Goal: Find specific page/section: Find specific page/section

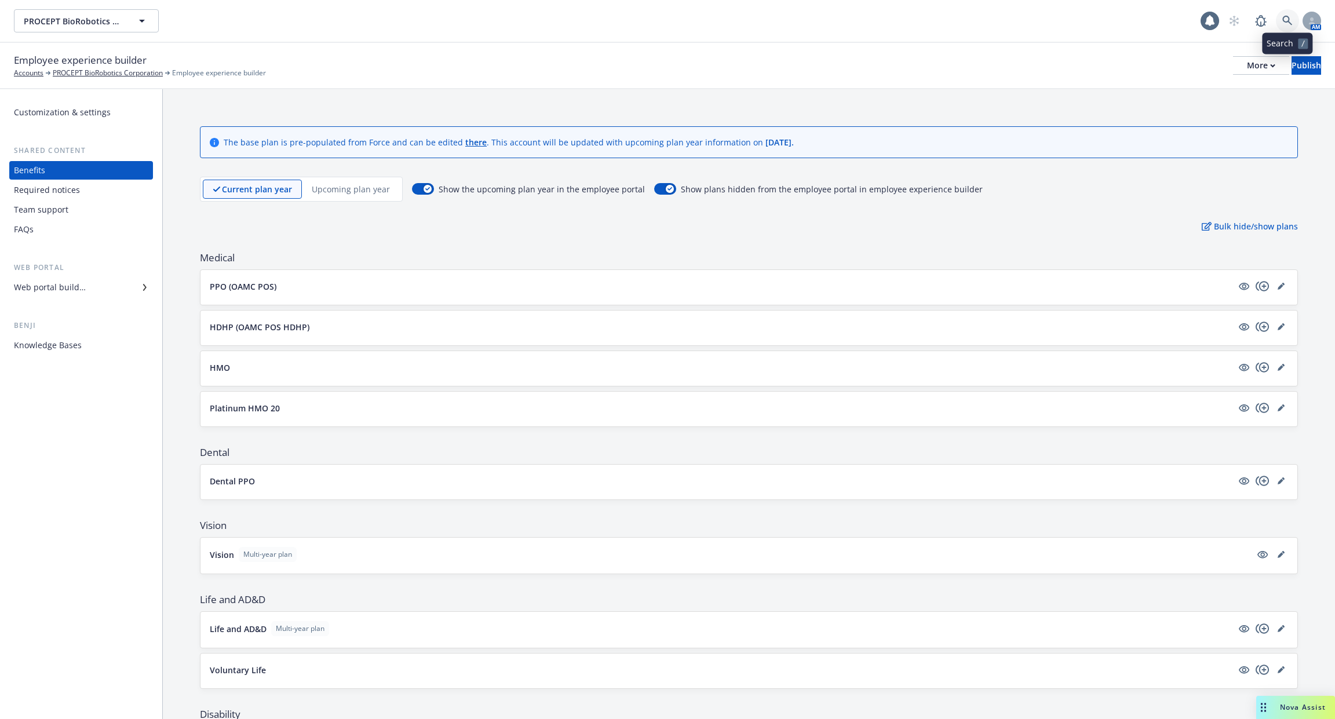
click at [1284, 16] on icon at bounding box center [1287, 21] width 10 height 10
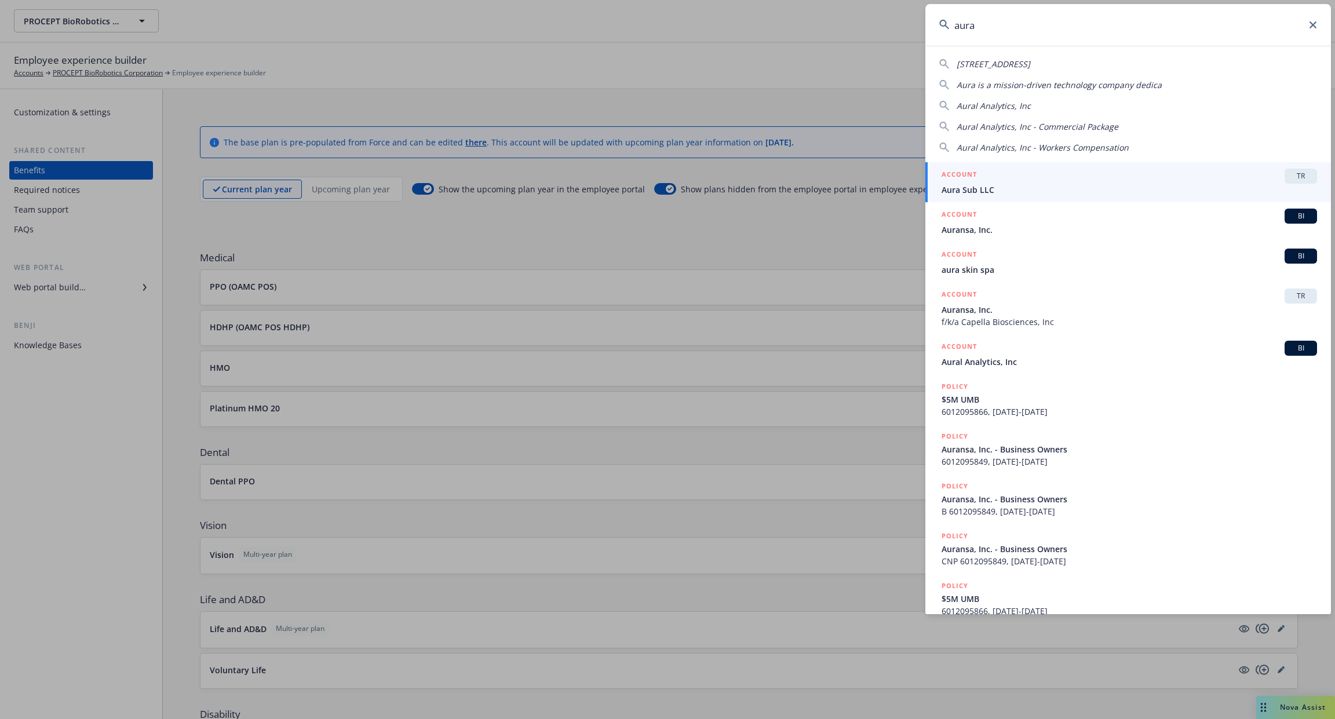
type input "aura"
click at [1097, 185] on span "Aura Sub LLC" at bounding box center [1128, 190] width 375 height 12
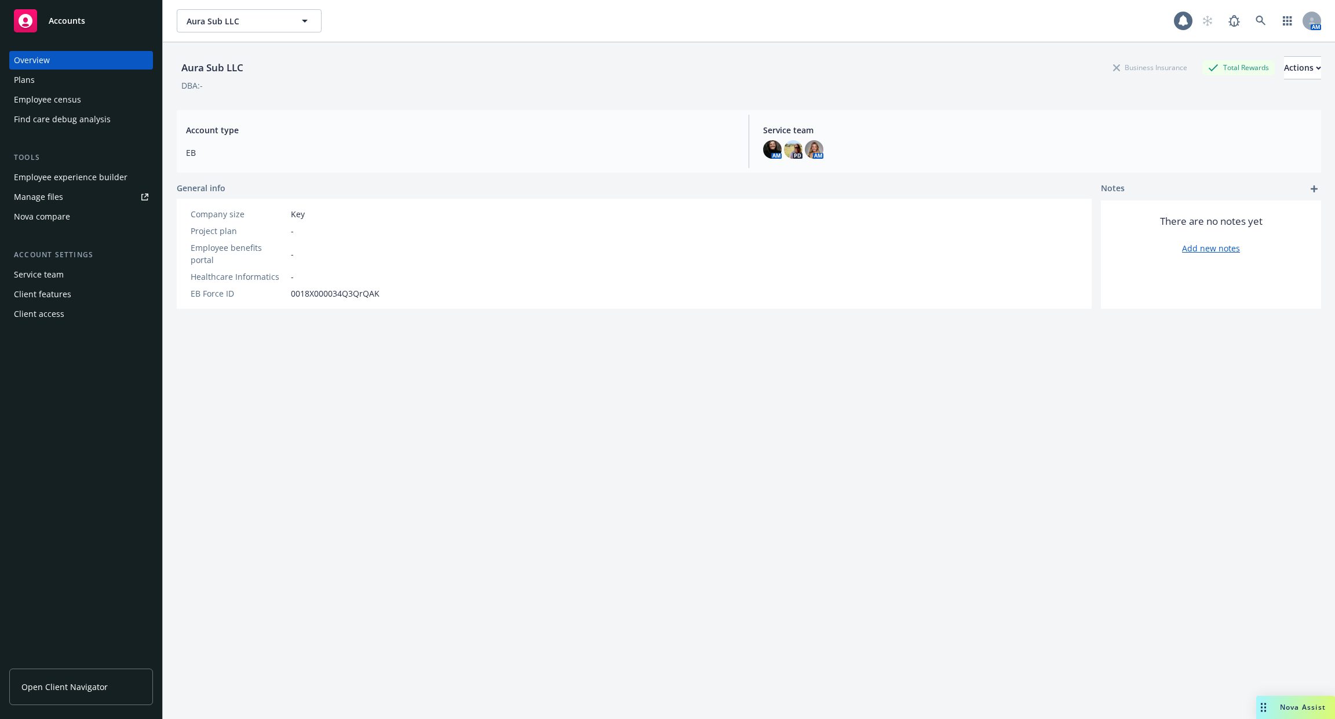
click at [53, 176] on div "Employee experience builder" at bounding box center [71, 177] width 114 height 19
click at [1259, 21] on icon at bounding box center [1260, 21] width 10 height 10
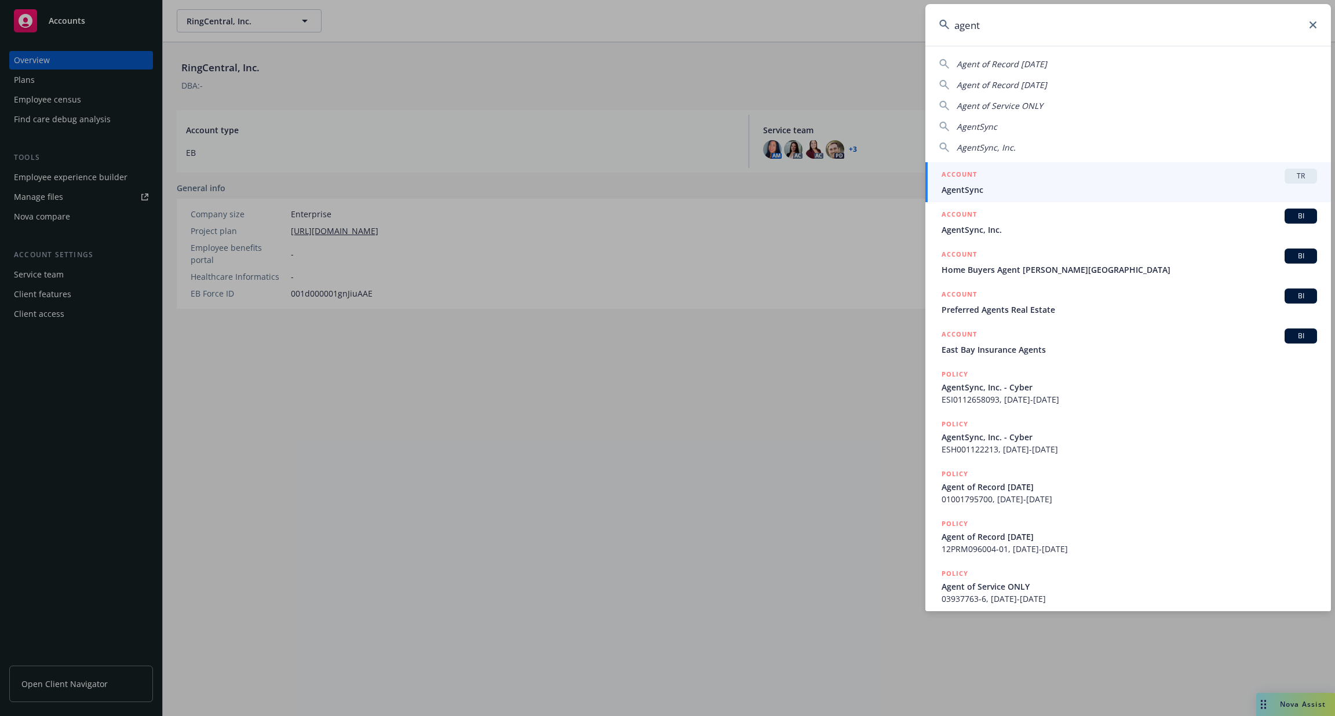
type input "agent"
click at [1042, 187] on span "AgentSync" at bounding box center [1128, 190] width 375 height 12
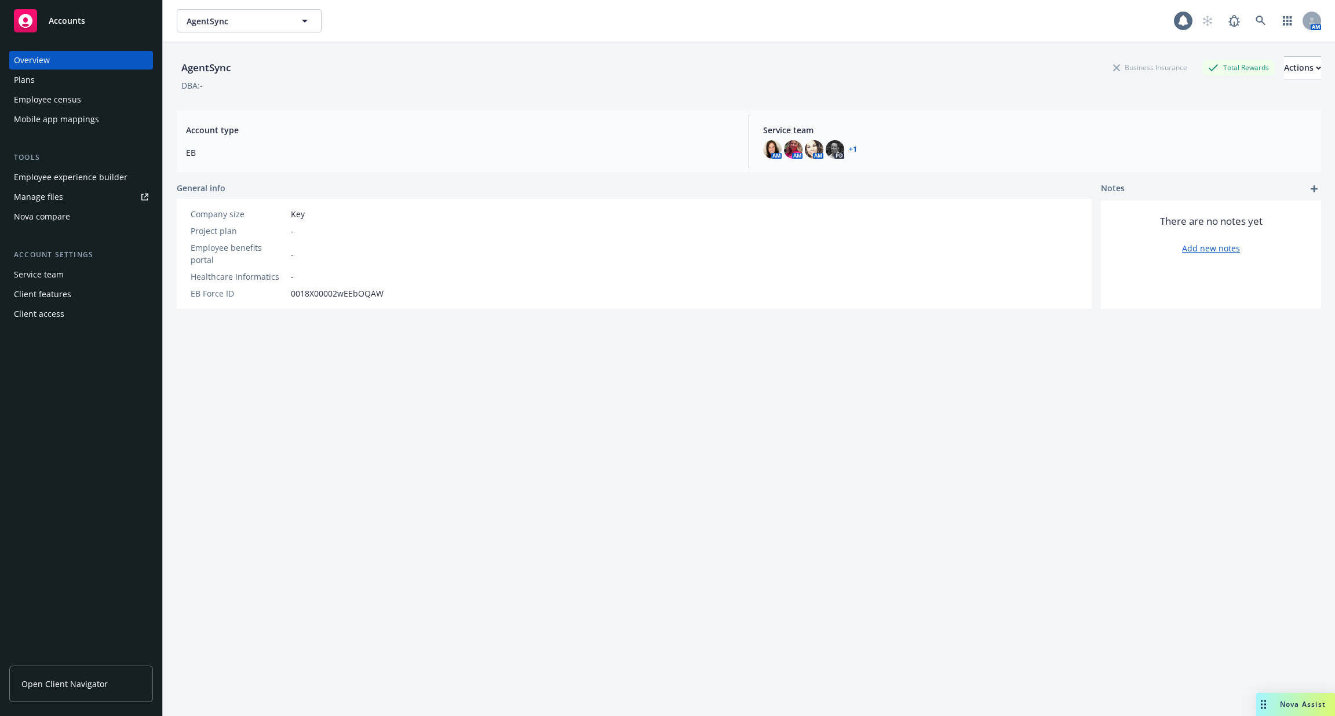
click at [79, 171] on div "Employee experience builder" at bounding box center [71, 177] width 114 height 19
click at [320, 414] on div "AgentSync Business Insurance Total Rewards Actions DBA: - Account type EB Servi…" at bounding box center [749, 393] width 1144 height 702
click at [1256, 24] on icon at bounding box center [1260, 21] width 10 height 10
